Goal: Task Accomplishment & Management: Complete application form

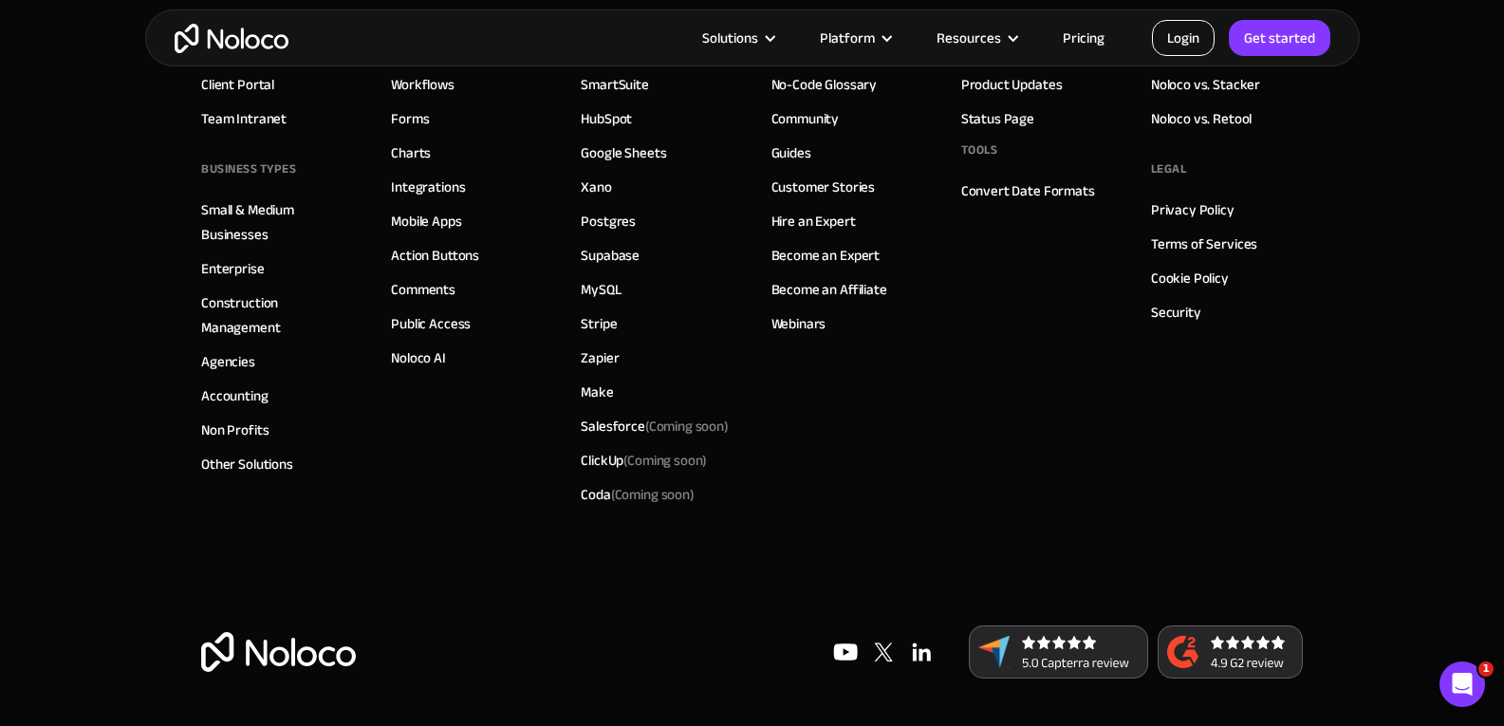
click at [1186, 46] on link "Login" at bounding box center [1183, 38] width 63 height 36
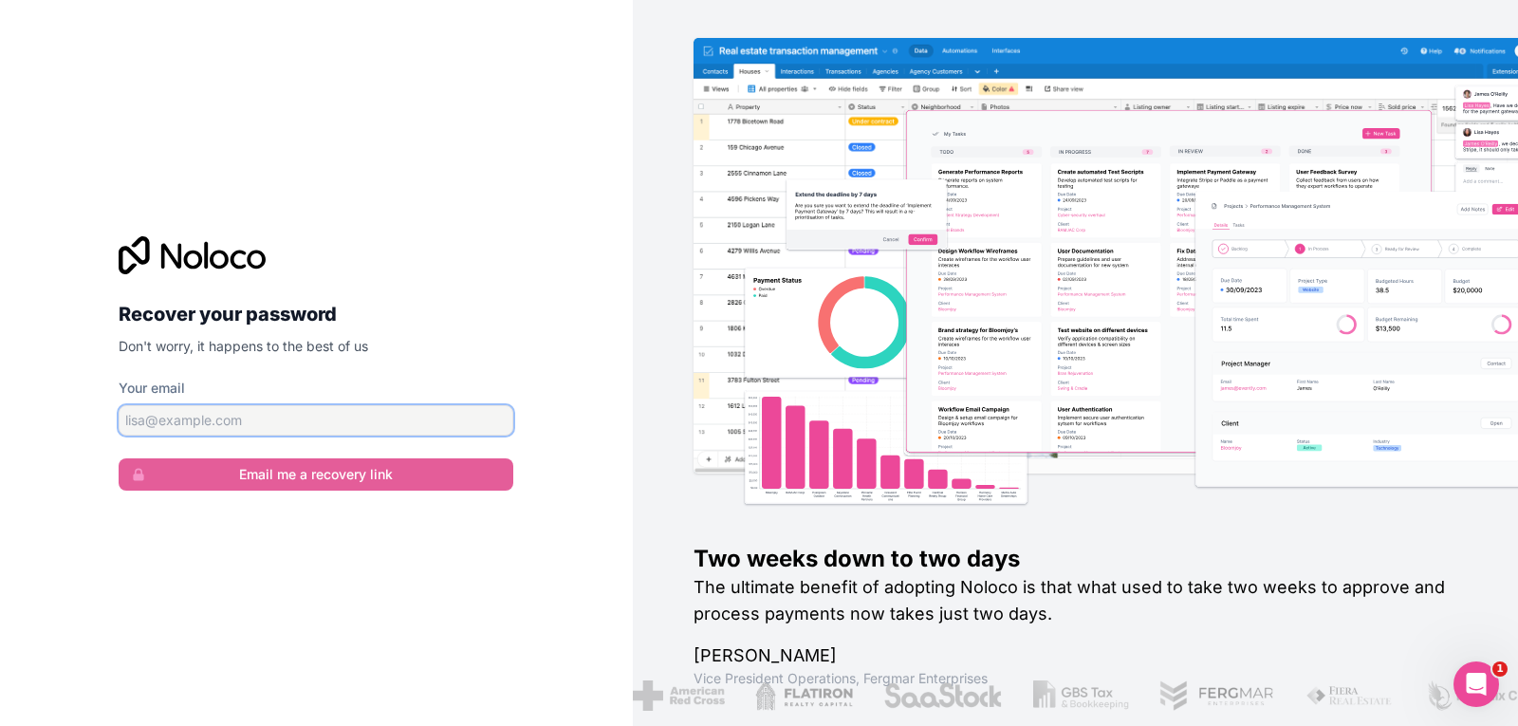
click at [433, 411] on input "Your email" at bounding box center [316, 420] width 395 height 30
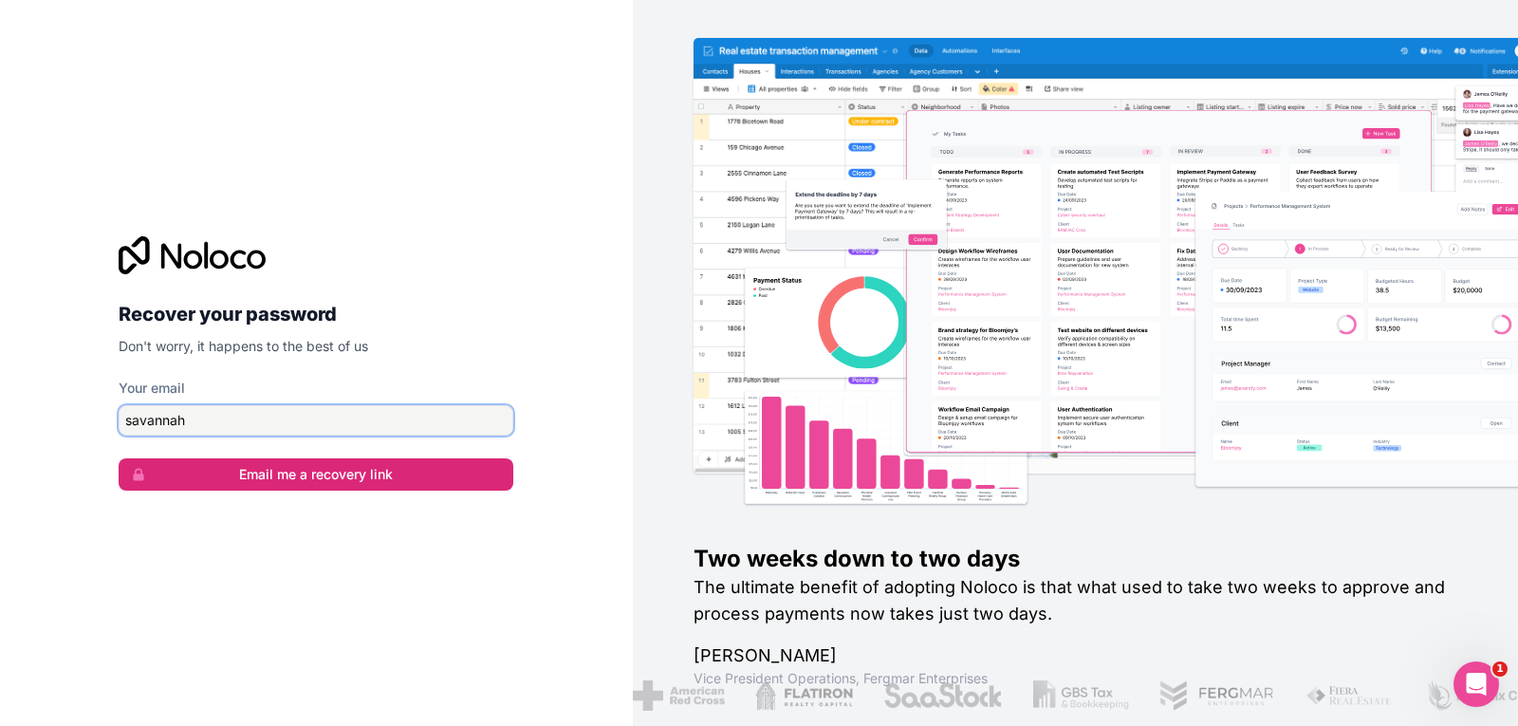
type input "savannah@roofraiders.com"
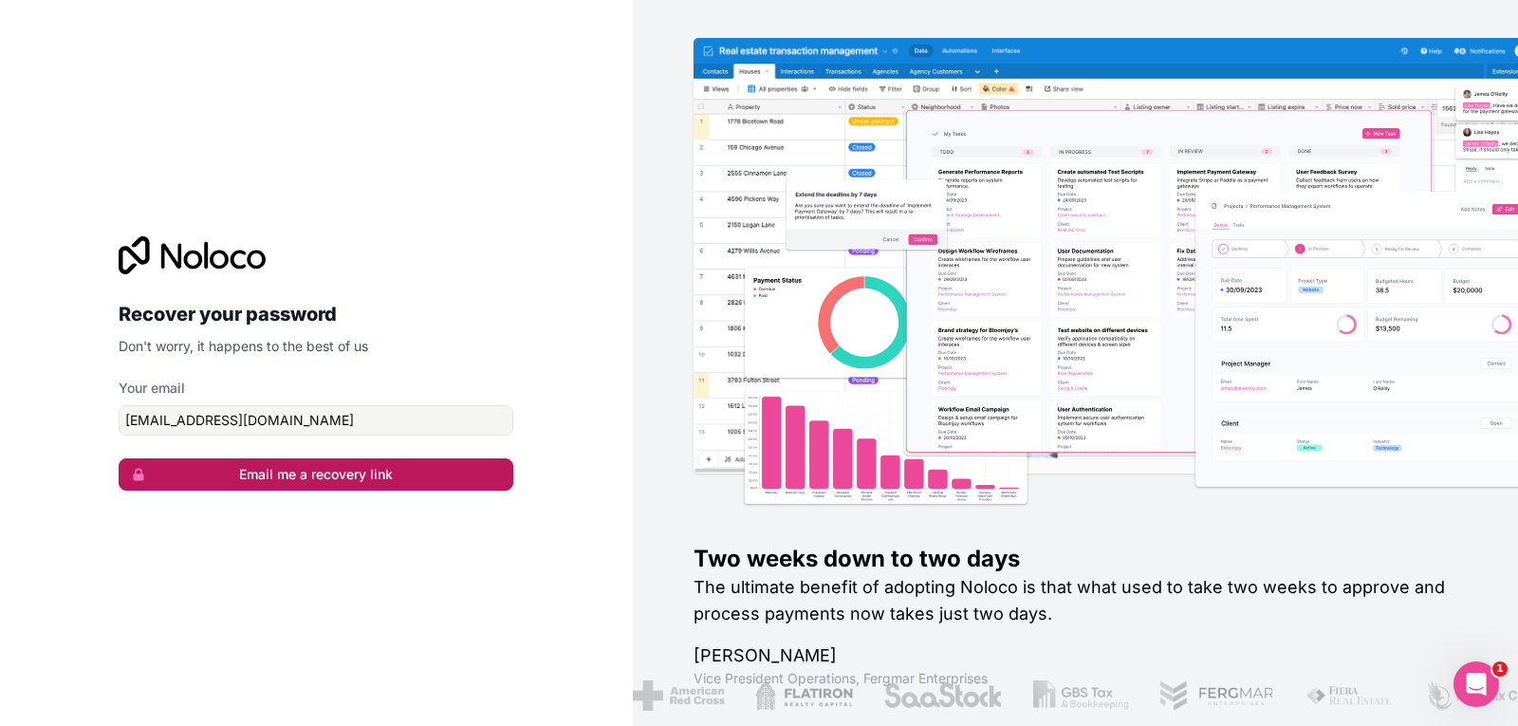
click at [318, 479] on button "Email me a recovery link" at bounding box center [316, 474] width 395 height 32
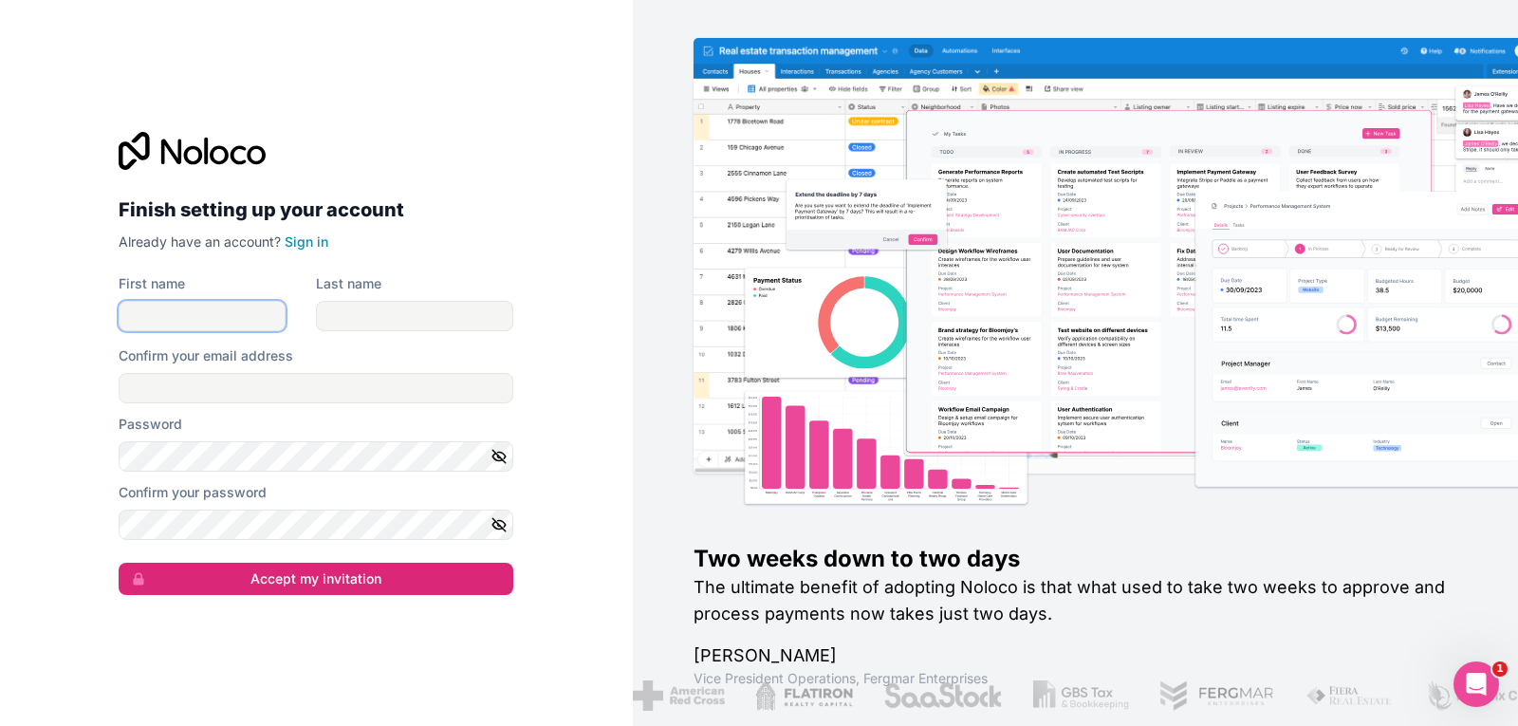
click at [198, 309] on input "First name" at bounding box center [202, 316] width 167 height 30
type input "Savannah"
type input "Kohler"
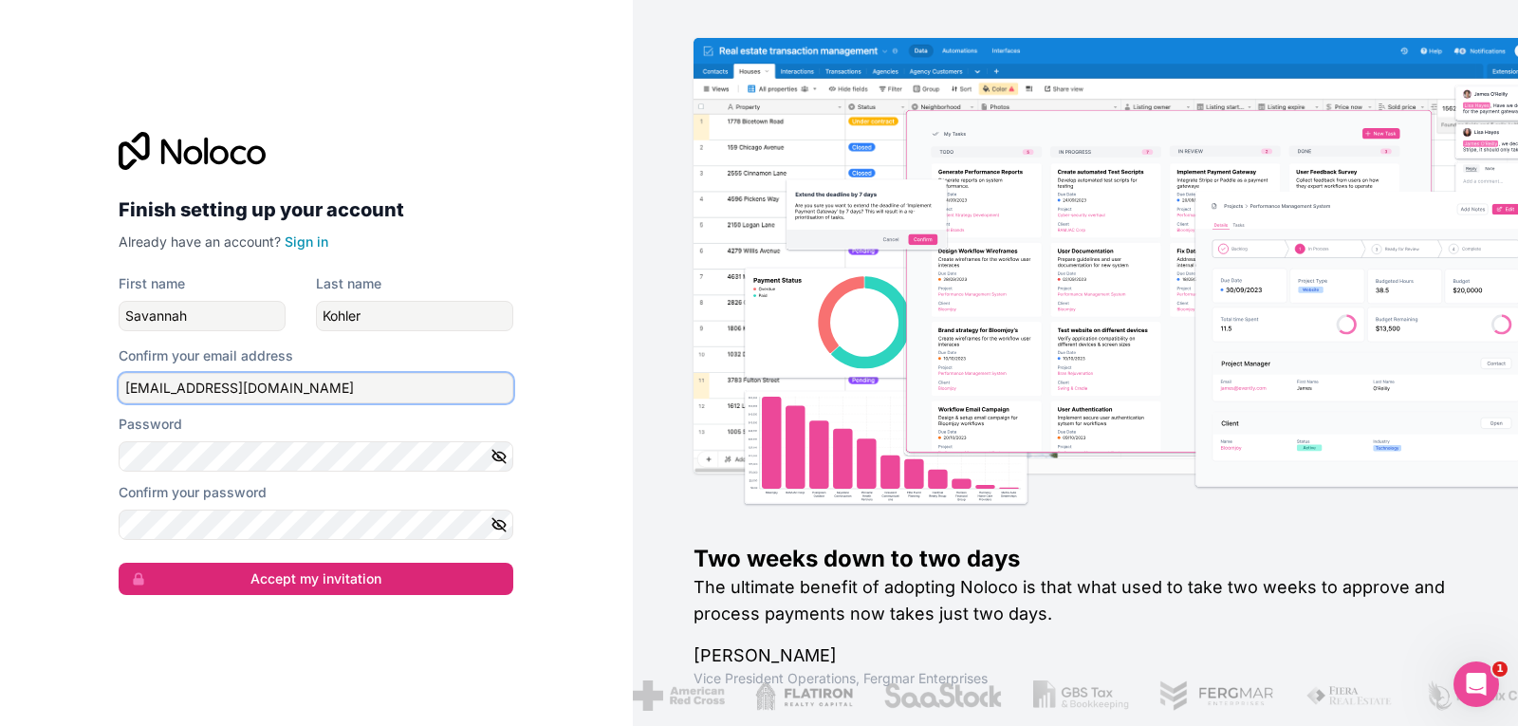
type input "savannah@roofraiders.com"
click at [503, 467] on button "button" at bounding box center [502, 456] width 23 height 30
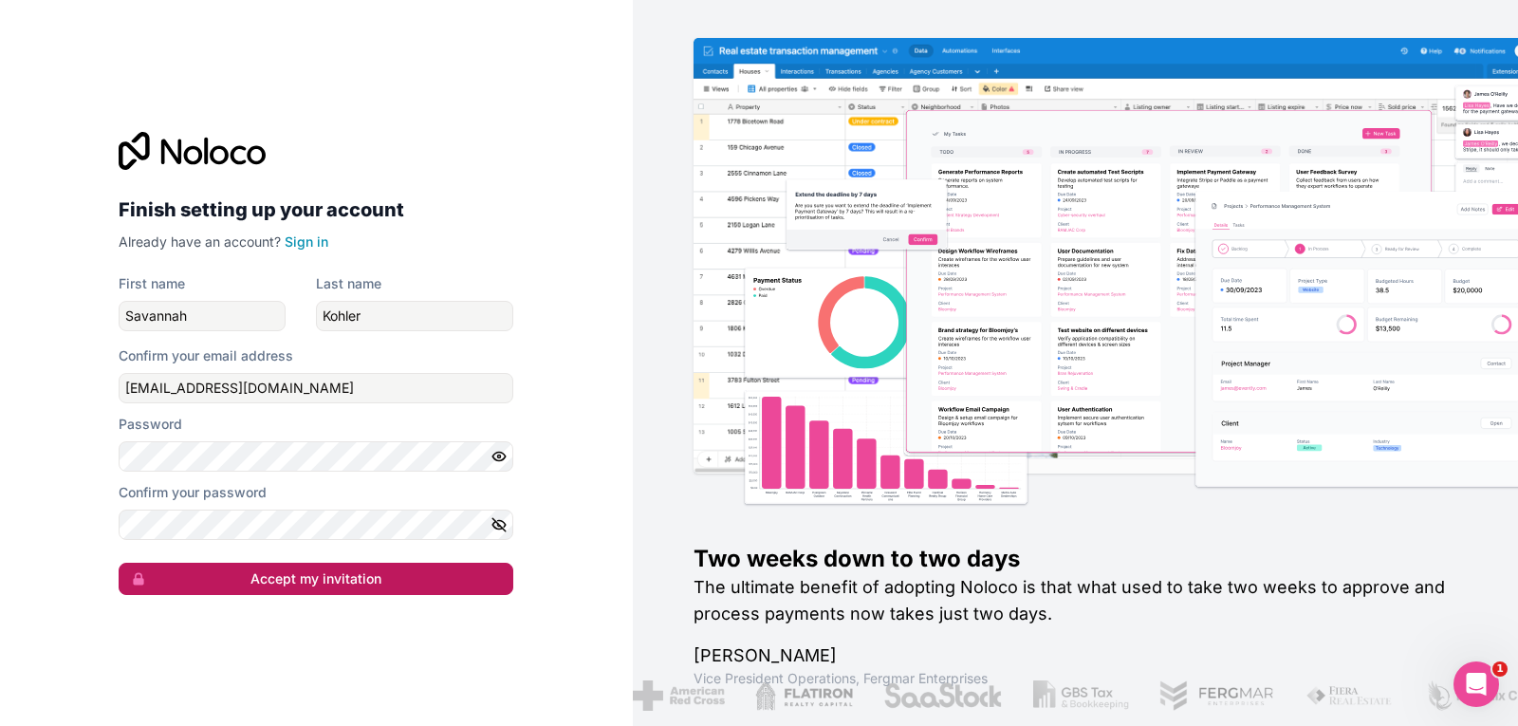
click at [387, 590] on button "Accept my invitation" at bounding box center [316, 579] width 395 height 32
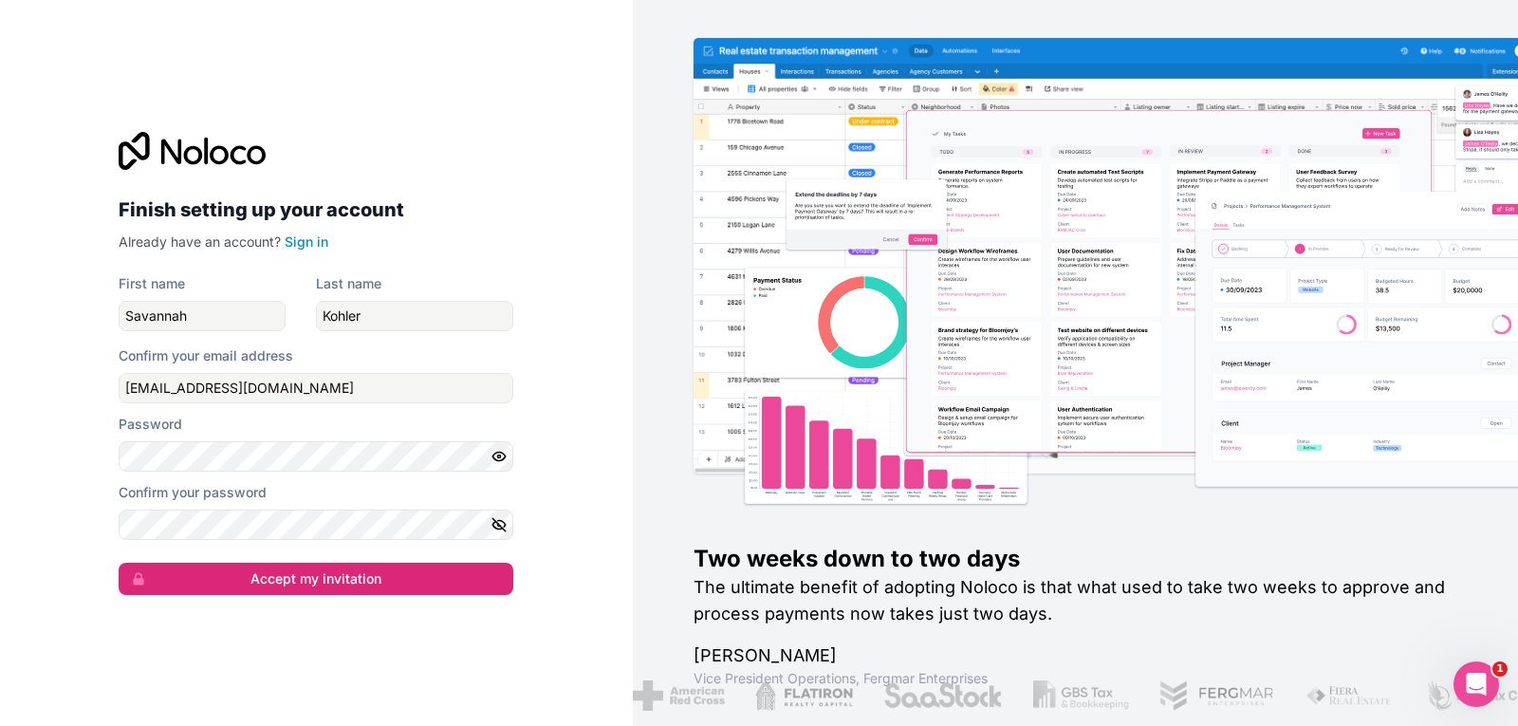
click at [504, 525] on icon "button" at bounding box center [499, 524] width 17 height 17
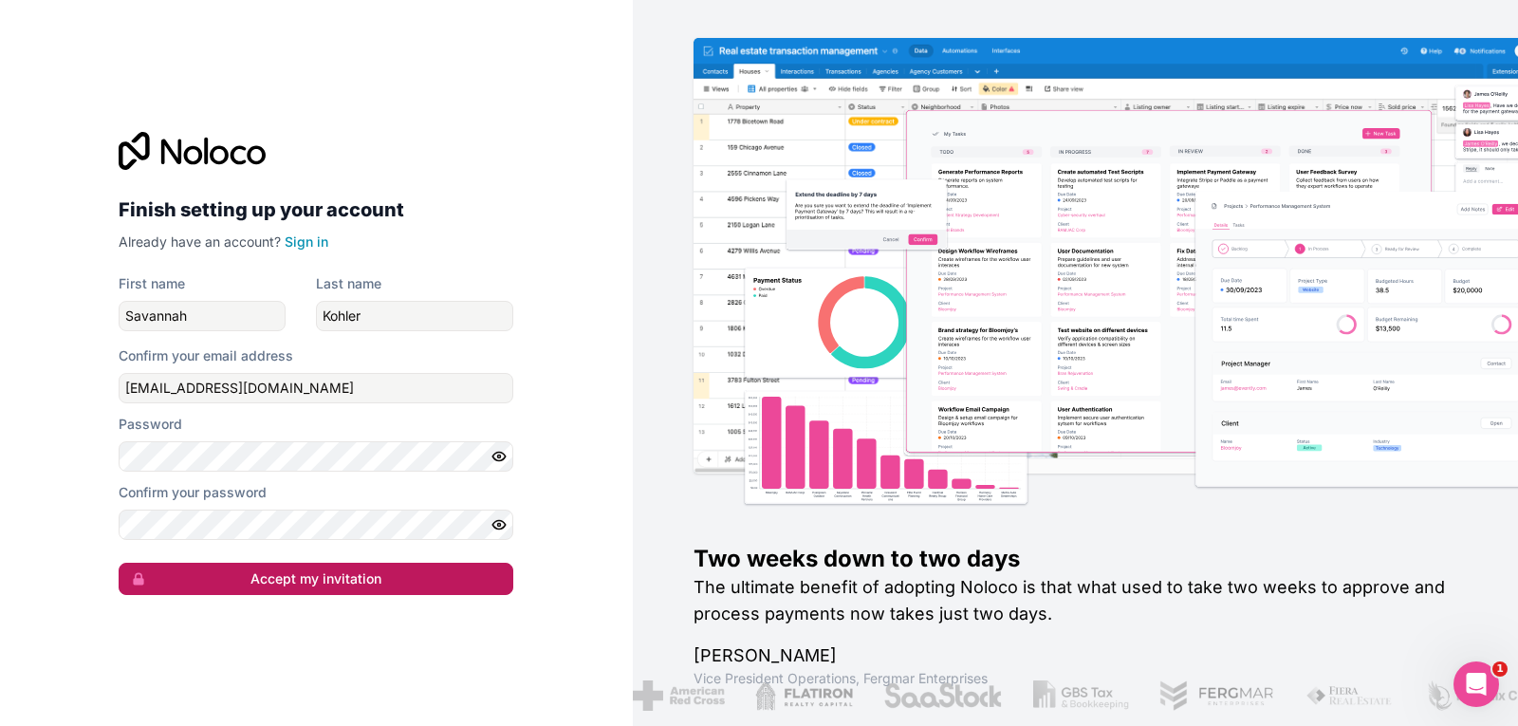
click at [429, 578] on button "Accept my invitation" at bounding box center [316, 579] width 395 height 32
